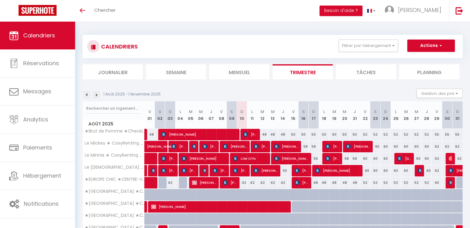
click at [263, 134] on div "48" at bounding box center [262, 134] width 10 height 11
type input "48"
type input "[DATE]"
type input "Mer 13 Août 2025"
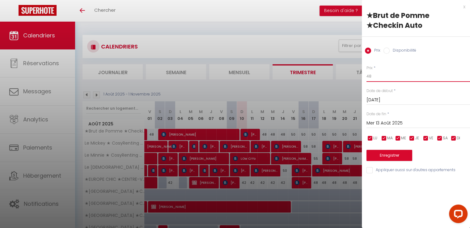
click at [378, 75] on input "48" at bounding box center [417, 76] width 103 height 11
type input "45"
click at [387, 121] on input "Mer 13 Août 2025" at bounding box center [417, 123] width 103 height 8
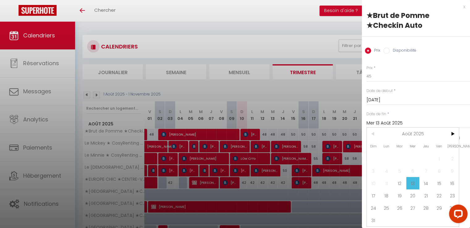
drag, startPoint x: 438, startPoint y: 182, endPoint x: 389, endPoint y: 172, distance: 50.0
click at [438, 182] on span "15" at bounding box center [438, 183] width 13 height 12
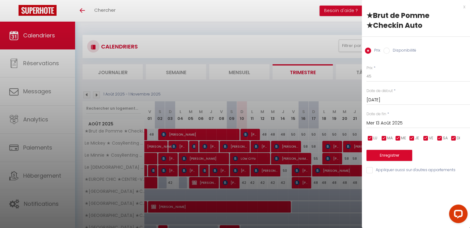
type input "Ven 15 Août 2025"
click at [390, 156] on button "Enregistrer" at bounding box center [389, 155] width 46 height 11
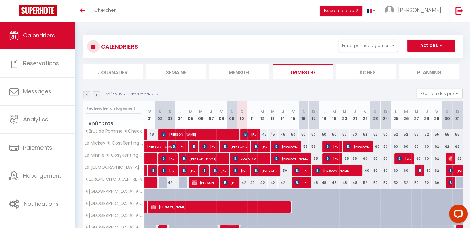
click at [294, 134] on div "50" at bounding box center [293, 134] width 10 height 11
type input "50"
type input "Ven 15 Août 2025"
type input "[PERSON_NAME][DATE]"
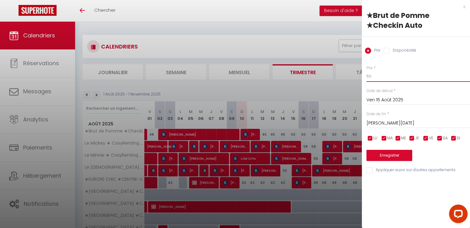
click at [387, 74] on input "50" at bounding box center [417, 76] width 103 height 11
type input "5"
type input "48"
click at [388, 123] on input "[PERSON_NAME][DATE]" at bounding box center [417, 123] width 103 height 8
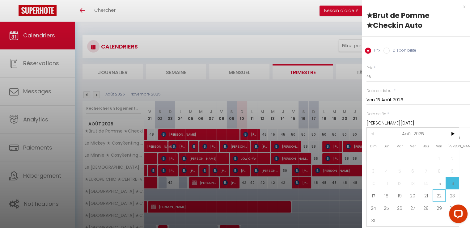
click at [439, 194] on span "22" at bounding box center [438, 195] width 13 height 12
type input "Ven 22 Août 2025"
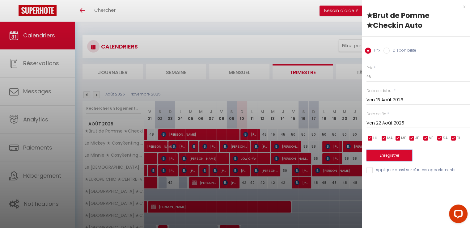
click at [387, 156] on button "Enregistrer" at bounding box center [389, 155] width 46 height 11
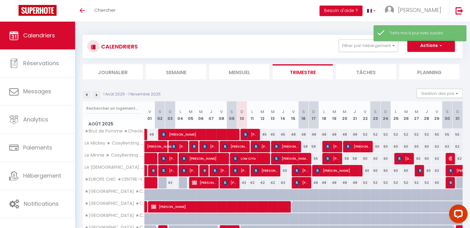
click at [365, 134] on div "52" at bounding box center [365, 134] width 10 height 11
type input "52"
type input "Ven 22 Août 2025"
type input "Sam 23 Août 2025"
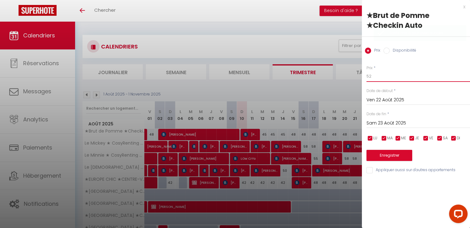
click at [387, 76] on input "52" at bounding box center [417, 76] width 103 height 11
type input "50"
click at [392, 120] on input "Sam 23 Août 2025" at bounding box center [417, 123] width 103 height 8
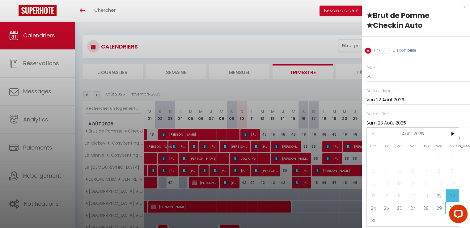
click at [437, 205] on span "29" at bounding box center [438, 208] width 13 height 12
type input "Ven 29 Août 2025"
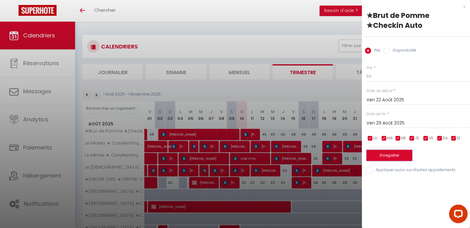
click at [398, 158] on button "Enregistrer" at bounding box center [389, 155] width 46 height 11
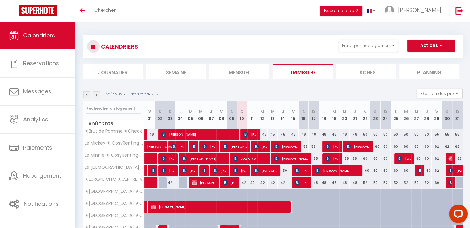
click at [245, 181] on div "42" at bounding box center [242, 182] width 10 height 11
type input "42"
type input "Dim 10 Août 2025"
type input "Lun 11 Août 2025"
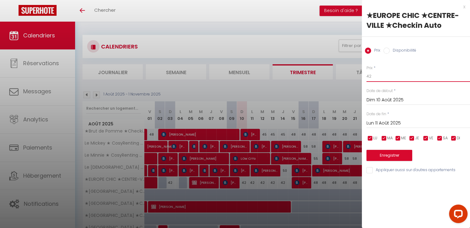
click at [377, 78] on input "42" at bounding box center [417, 76] width 103 height 11
type input "40"
click at [392, 122] on input "Lun 11 Août 2025" at bounding box center [417, 123] width 103 height 8
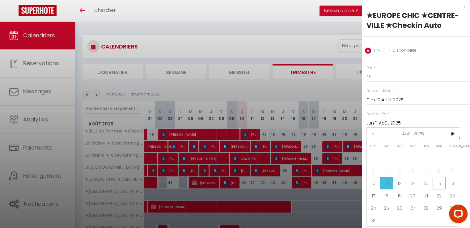
click at [439, 182] on span "15" at bounding box center [438, 183] width 13 height 12
type input "Ven 15 Août 2025"
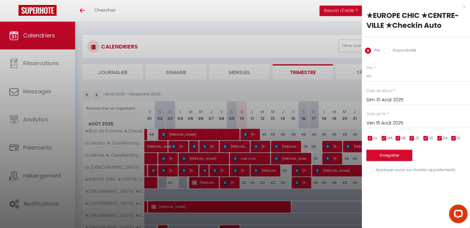
click at [393, 155] on button "Enregistrer" at bounding box center [389, 155] width 46 height 11
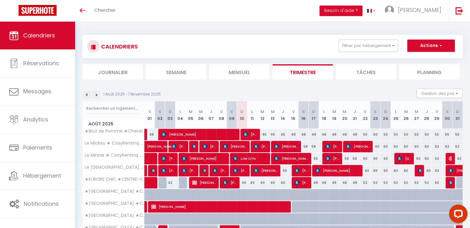
click at [307, 146] on div "58" at bounding box center [303, 146] width 10 height 11
type input "58"
type input "[PERSON_NAME][DATE]"
type input "Dim 17 Août 2025"
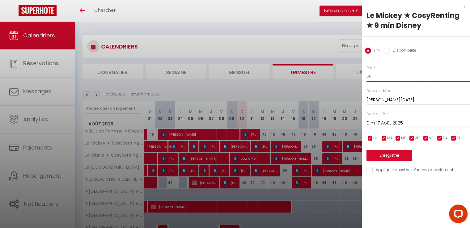
click at [381, 78] on input "58" at bounding box center [417, 76] width 103 height 11
type input "5"
type input "55"
click at [382, 125] on input "Dim 17 Août 2025" at bounding box center [417, 123] width 103 height 8
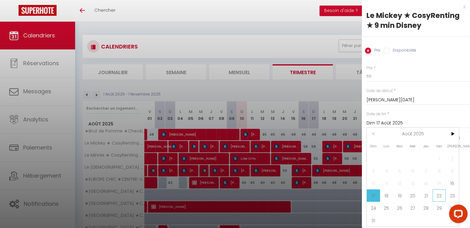
click at [440, 197] on span "22" at bounding box center [438, 195] width 13 height 12
type input "Ven 22 Août 2025"
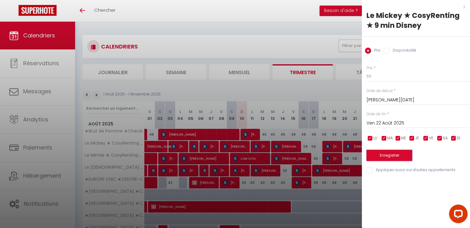
click at [390, 154] on button "Enregistrer" at bounding box center [389, 155] width 46 height 11
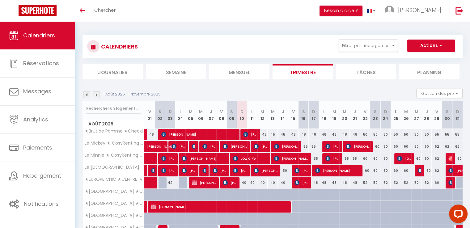
click at [317, 181] on div "48" at bounding box center [314, 182] width 10 height 11
type input "48"
type input "Dim 17 Août 2025"
type input "Lun 18 Août 2025"
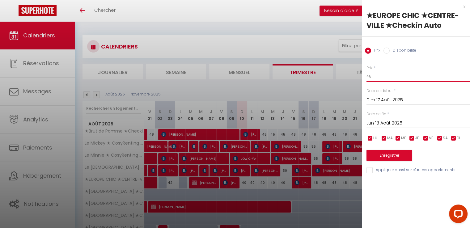
drag, startPoint x: 398, startPoint y: 78, endPoint x: 392, endPoint y: 82, distance: 7.3
click at [395, 79] on input "48" at bounding box center [417, 76] width 103 height 11
type input "45"
click at [385, 124] on input "Lun 18 Août 2025" at bounding box center [417, 123] width 103 height 8
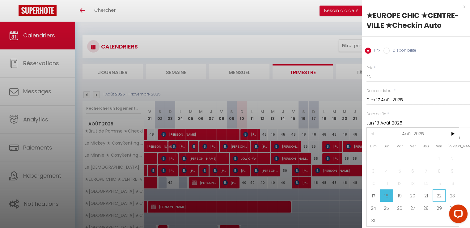
click at [437, 193] on span "22" at bounding box center [438, 195] width 13 height 12
type input "Ven 22 Août 2025"
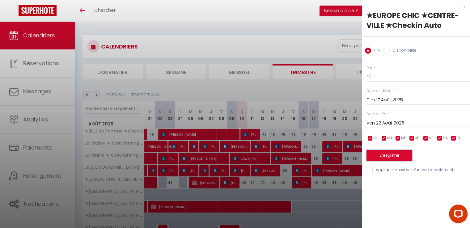
click at [392, 150] on button "Enregistrer" at bounding box center [389, 155] width 46 height 11
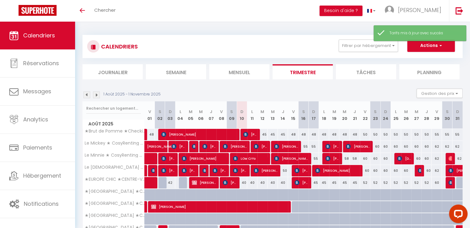
click at [365, 182] on div "52" at bounding box center [365, 182] width 10 height 11
type input "52"
type input "Ven 22 Août 2025"
type input "Sam 23 Août 2025"
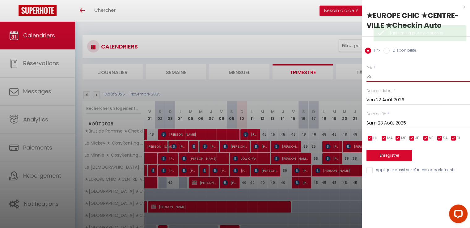
click at [394, 78] on input "52" at bounding box center [417, 76] width 103 height 11
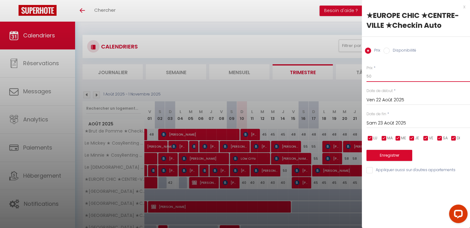
type input "50"
click at [394, 121] on input "Sam 23 Août 2025" at bounding box center [417, 123] width 103 height 8
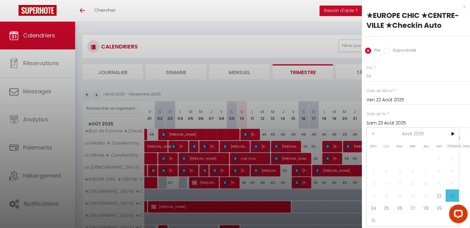
drag, startPoint x: 441, startPoint y: 207, endPoint x: 407, endPoint y: 142, distance: 73.5
click at [441, 207] on span "29" at bounding box center [438, 208] width 13 height 12
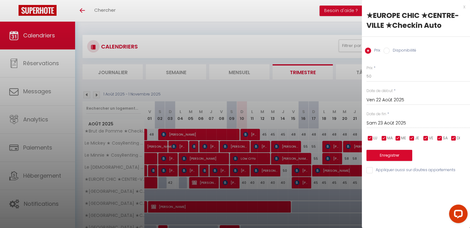
type input "Ven 29 Août 2025"
click at [393, 154] on button "Enregistrer" at bounding box center [389, 155] width 46 height 11
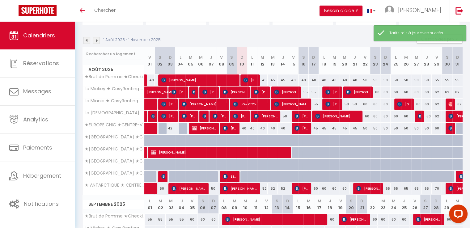
scroll to position [62, 0]
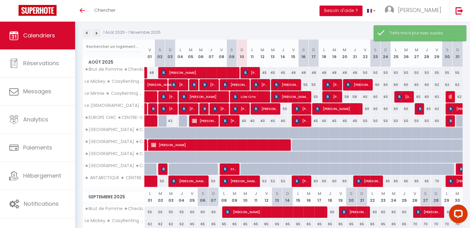
click at [436, 120] on div "60" at bounding box center [437, 120] width 10 height 11
type input "60"
type input "Ven 29 Août 2025"
type input "[DATE]"
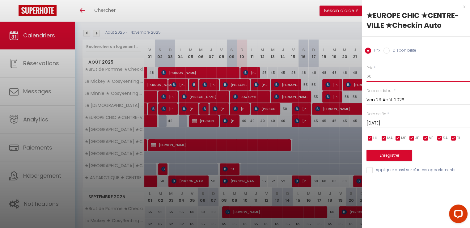
click at [387, 79] on input "60" at bounding box center [417, 76] width 103 height 11
type input "6"
type input "55"
click at [394, 121] on input "[DATE]" at bounding box center [417, 123] width 103 height 8
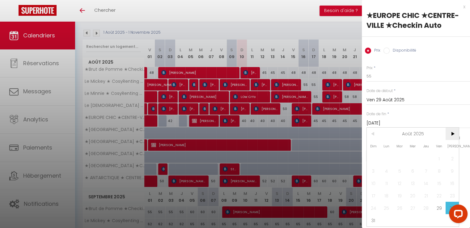
click at [454, 134] on span ">" at bounding box center [451, 134] width 13 height 12
drag, startPoint x: 436, startPoint y: 156, endPoint x: 398, endPoint y: 155, distance: 38.6
click at [436, 156] on span "5" at bounding box center [438, 158] width 13 height 12
type input "Ven 05 Septembre 2025"
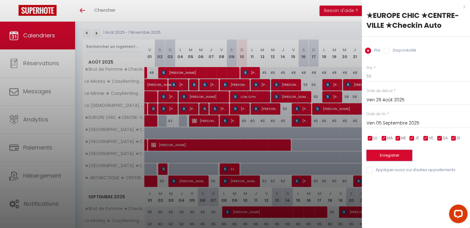
click at [397, 156] on button "Enregistrer" at bounding box center [389, 155] width 46 height 11
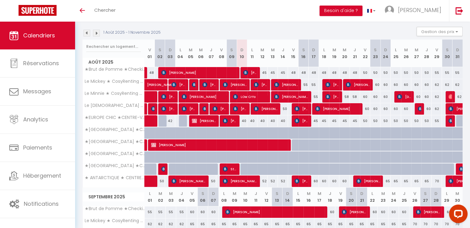
click at [265, 179] on div "52" at bounding box center [262, 180] width 10 height 11
type input "52"
type input "[DATE]"
type input "Mer 13 Août 2025"
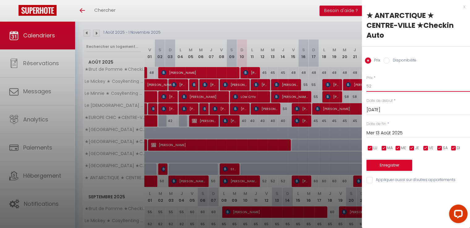
click at [390, 81] on input "52" at bounding box center [417, 86] width 103 height 11
type input "50"
click at [399, 129] on input "Mer 13 Août 2025" at bounding box center [417, 133] width 103 height 8
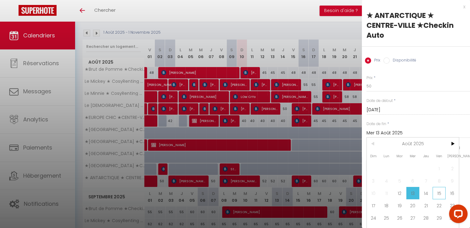
click at [439, 193] on span "15" at bounding box center [438, 193] width 13 height 12
type input "Ven 15 Août 2025"
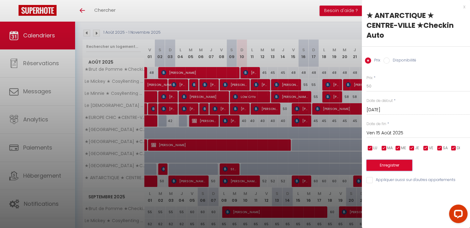
click at [393, 160] on button "Enregistrer" at bounding box center [389, 165] width 46 height 11
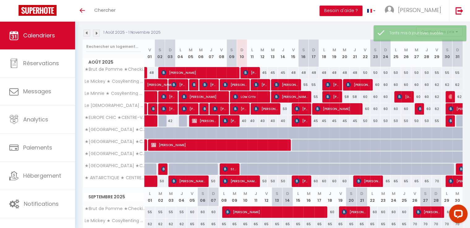
click at [317, 179] on div "60" at bounding box center [314, 180] width 10 height 11
type input "60"
type input "Dim 17 Août 2025"
type input "Lun 18 Août 2025"
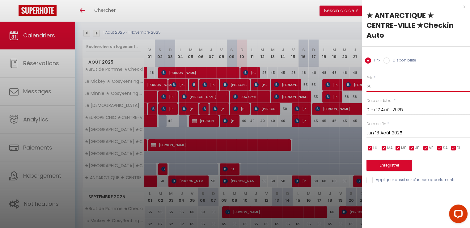
click at [381, 81] on input "60" at bounding box center [417, 86] width 103 height 11
type input "6"
type input "55"
click at [385, 129] on input "Lun 18 Août 2025" at bounding box center [417, 133] width 103 height 8
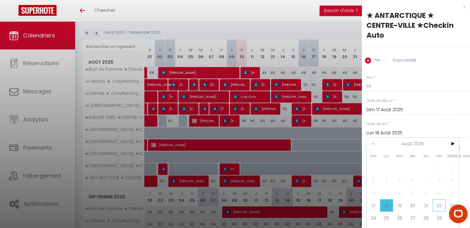
click at [440, 205] on span "22" at bounding box center [438, 205] width 13 height 12
type input "Ven 22 Août 2025"
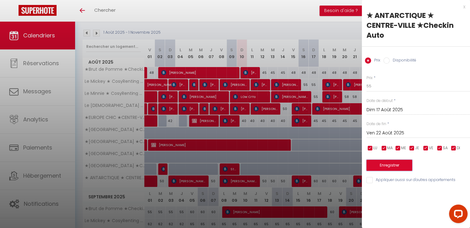
click at [386, 160] on button "Enregistrer" at bounding box center [389, 165] width 46 height 11
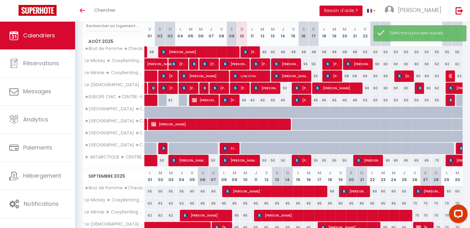
scroll to position [124, 0]
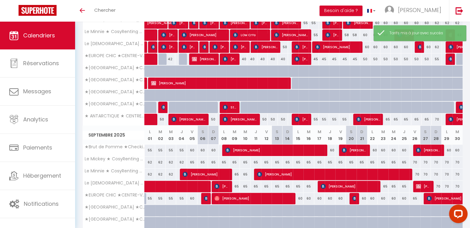
click at [388, 119] on div "65" at bounding box center [385, 119] width 10 height 11
type input "65"
type input "Dim 24 Août 2025"
type input "Lun 25 Août 2025"
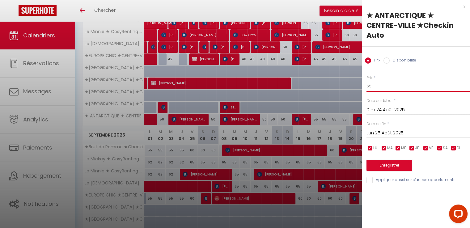
click at [384, 81] on input "65" at bounding box center [417, 86] width 103 height 11
type input "60"
click at [381, 129] on input "Lun 25 Août 2025" at bounding box center [417, 133] width 103 height 8
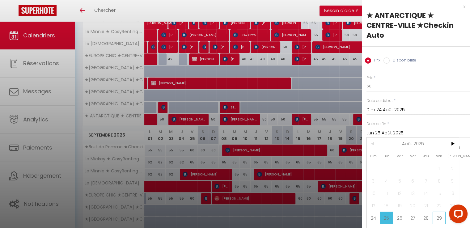
click at [439, 217] on span "29" at bounding box center [438, 218] width 13 height 12
type input "Ven 29 Août 2025"
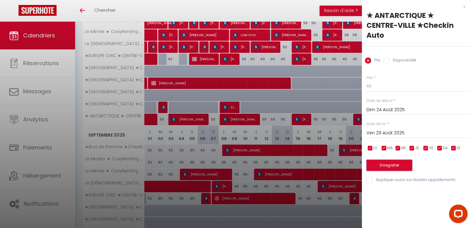
click at [398, 160] on button "Enregistrer" at bounding box center [389, 165] width 46 height 11
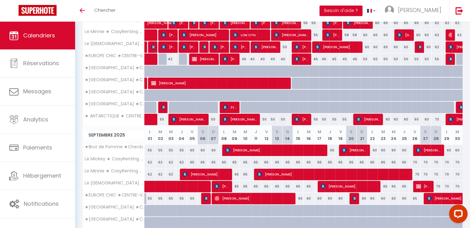
click at [438, 118] on div "70" at bounding box center [437, 119] width 10 height 11
type input "70"
type input "Ven 29 Août 2025"
type input "[DATE]"
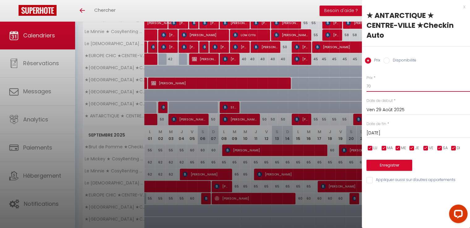
click at [395, 81] on input "70" at bounding box center [417, 86] width 103 height 11
type input "7"
type input "65"
click at [400, 129] on input "[DATE]" at bounding box center [417, 133] width 103 height 8
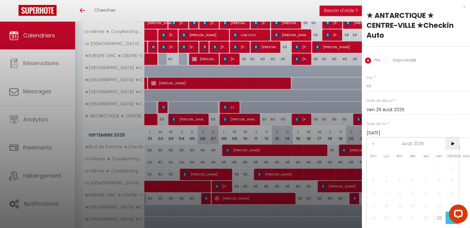
click at [453, 144] on span ">" at bounding box center [451, 143] width 13 height 12
click at [439, 162] on span "5" at bounding box center [438, 168] width 13 height 12
type input "Ven 05 Septembre 2025"
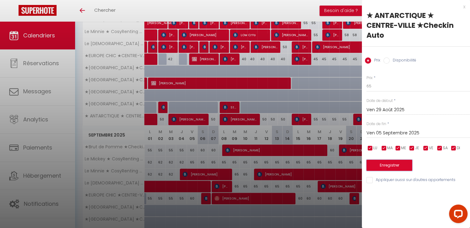
click at [397, 160] on button "Enregistrer" at bounding box center [389, 165] width 46 height 11
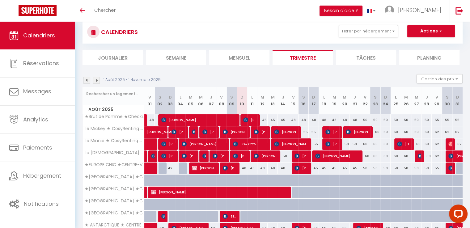
scroll to position [0, 0]
